Goal: Check status: Check status

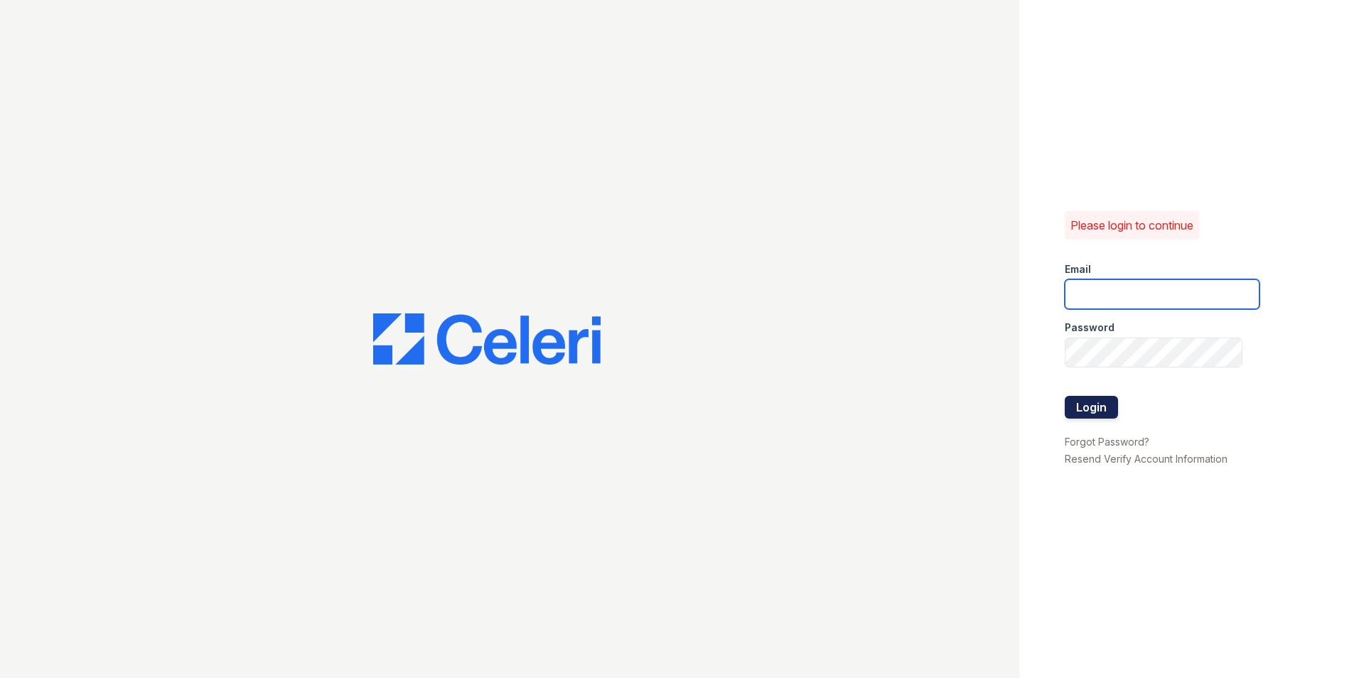
type input "[DOMAIN_NAME][EMAIL_ADDRESS][DOMAIN_NAME]"
click at [1074, 402] on button "Login" at bounding box center [1090, 407] width 53 height 23
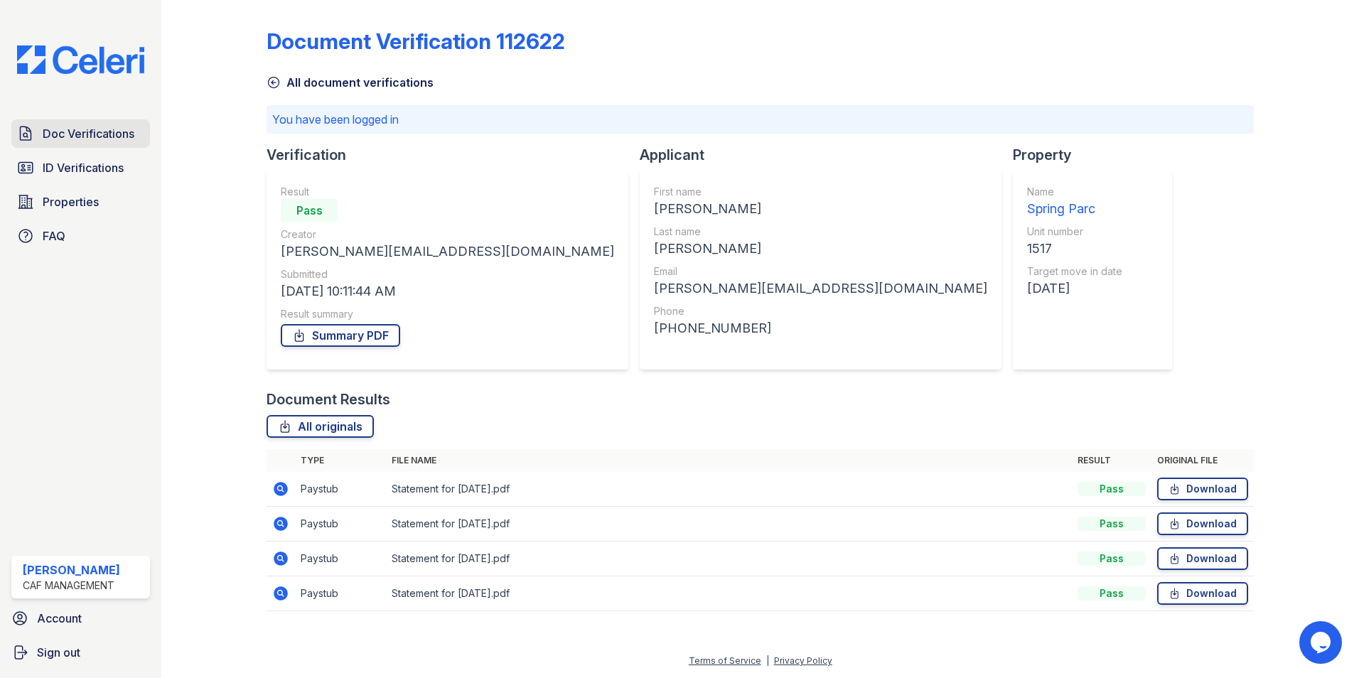
click at [66, 137] on span "Doc Verifications" at bounding box center [89, 133] width 92 height 17
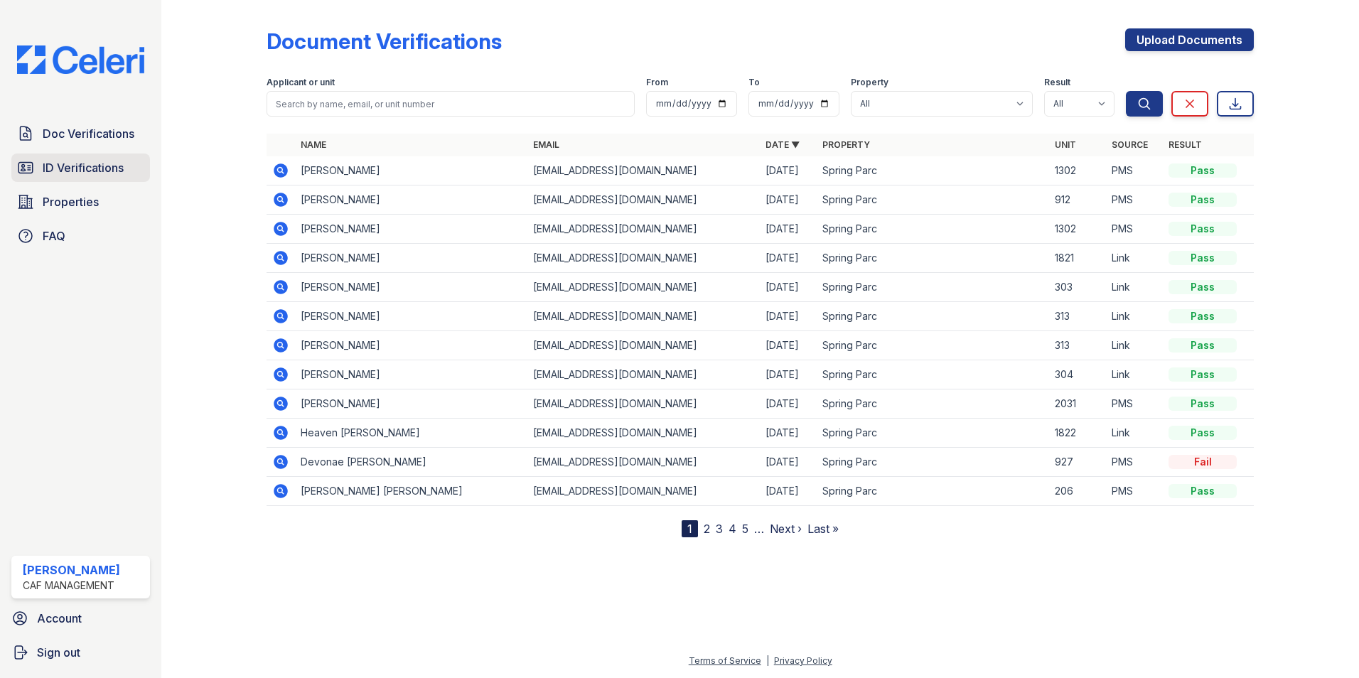
click at [70, 171] on span "ID Verifications" at bounding box center [83, 167] width 81 height 17
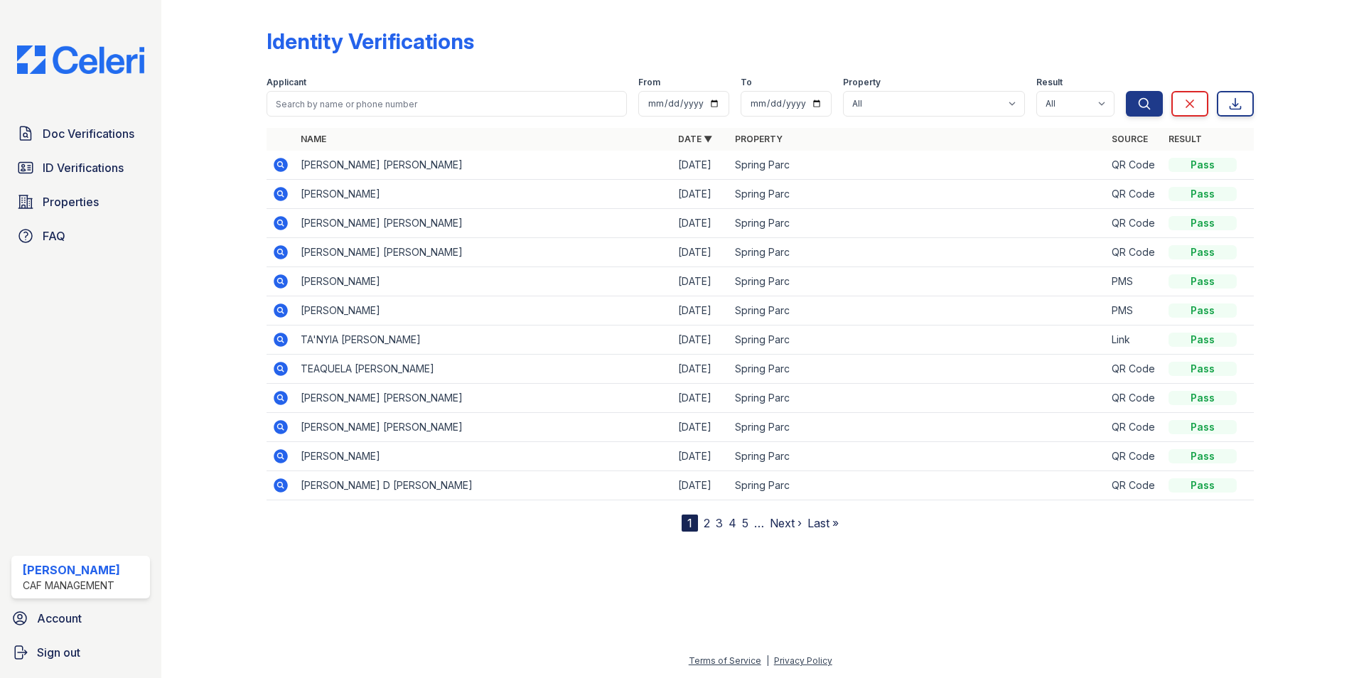
click at [281, 163] on icon at bounding box center [280, 164] width 4 height 4
